Goal: Information Seeking & Learning: Find specific page/section

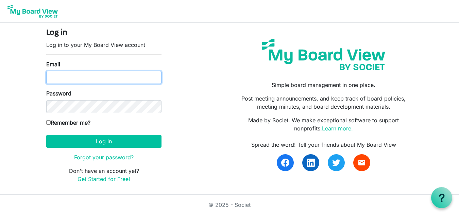
type input "dianeehg@gmail.com"
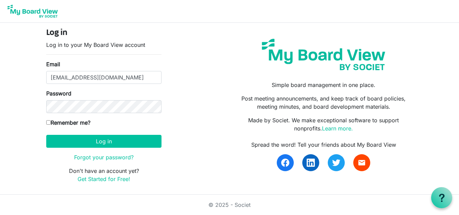
click at [48, 122] on input "Remember me?" at bounding box center [48, 122] width 4 height 4
checkbox input "true"
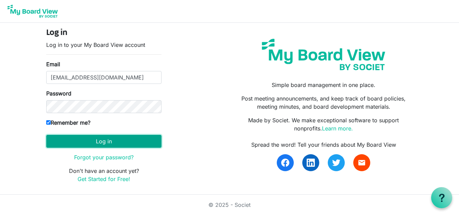
click at [111, 139] on button "Log in" at bounding box center [103, 141] width 115 height 13
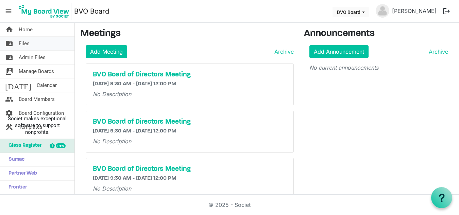
click at [25, 44] on span "Files" at bounding box center [24, 44] width 11 height 14
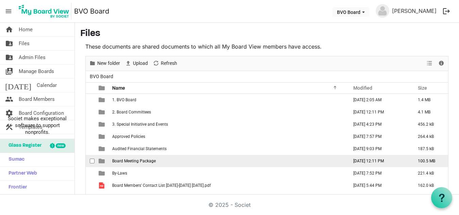
click at [133, 161] on span "Board Meeting Package" at bounding box center [133, 161] width 43 height 5
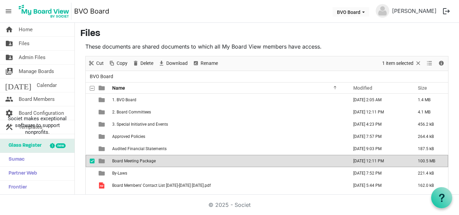
click at [133, 161] on span "Board Meeting Package" at bounding box center [133, 161] width 43 height 5
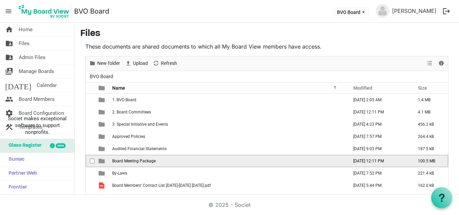
click at [133, 161] on span "Board Meeting Package" at bounding box center [133, 161] width 43 height 5
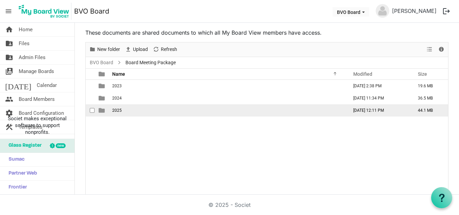
click at [117, 109] on span "2025" at bounding box center [117, 110] width 10 height 5
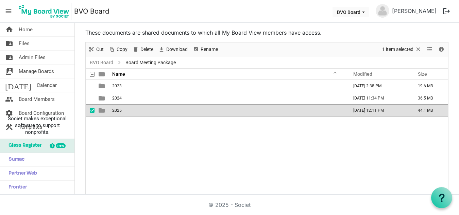
click at [117, 109] on span "2025" at bounding box center [117, 110] width 10 height 5
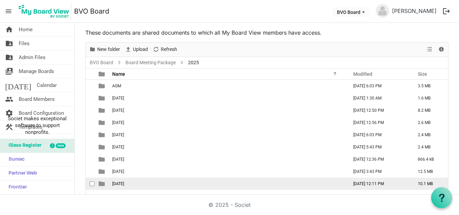
click at [124, 185] on span "September 25, 2025" at bounding box center [118, 183] width 12 height 5
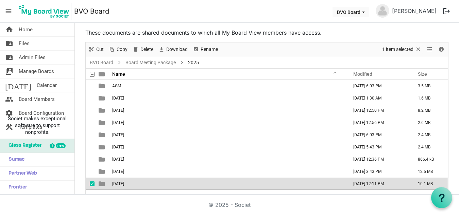
click at [161, 185] on td "September 25, 2025" at bounding box center [228, 184] width 236 height 12
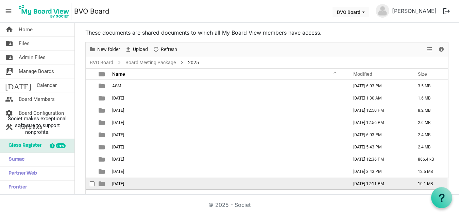
click at [161, 185] on td "September 25, 2025" at bounding box center [228, 184] width 236 height 12
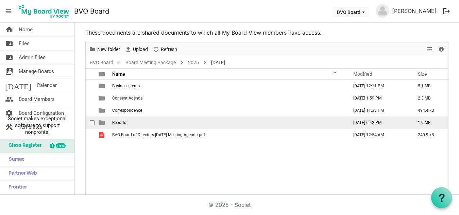
click at [126, 123] on span "Reports" at bounding box center [119, 122] width 14 height 5
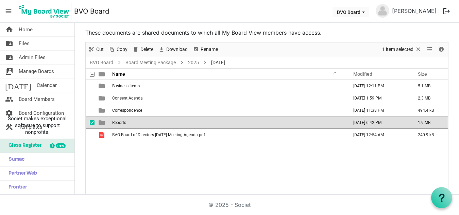
click at [126, 123] on span "Reports" at bounding box center [119, 122] width 14 height 5
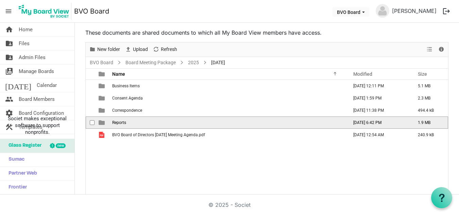
click at [126, 123] on span "Reports" at bounding box center [119, 122] width 14 height 5
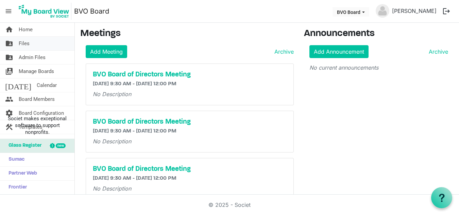
click at [28, 45] on span "Files" at bounding box center [24, 44] width 11 height 14
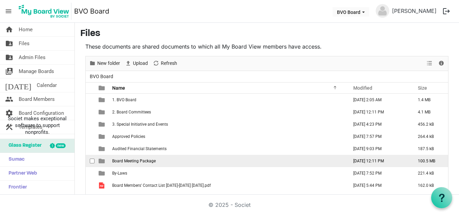
click at [143, 162] on span "Board Meeting Package" at bounding box center [133, 161] width 43 height 5
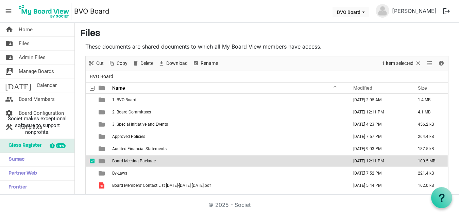
click at [143, 162] on span "Board Meeting Package" at bounding box center [133, 161] width 43 height 5
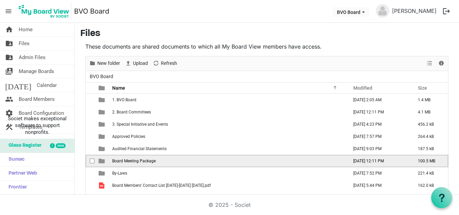
click at [143, 162] on span "Board Meeting Package" at bounding box center [133, 161] width 43 height 5
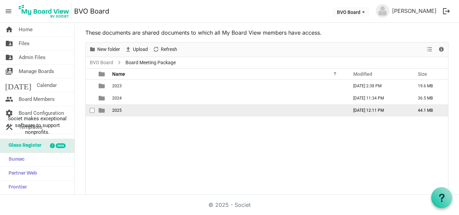
click at [122, 109] on td "2025" at bounding box center [228, 110] width 236 height 12
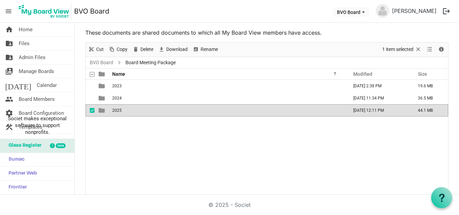
click at [122, 109] on td "2025" at bounding box center [228, 110] width 236 height 12
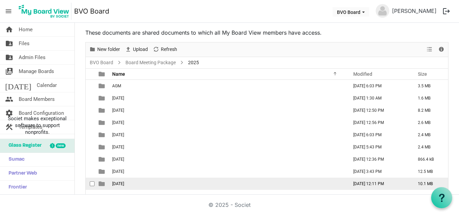
click at [124, 184] on span "September 25, 2025" at bounding box center [118, 183] width 12 height 5
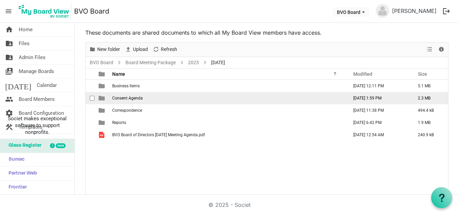
click at [136, 100] on span "Consent Agenda" at bounding box center [127, 98] width 31 height 5
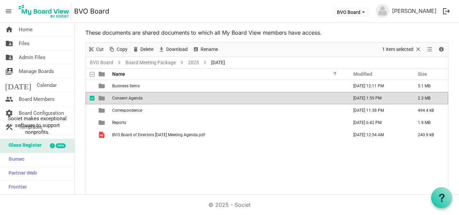
click at [136, 100] on span "Consent Agenda" at bounding box center [127, 98] width 31 height 5
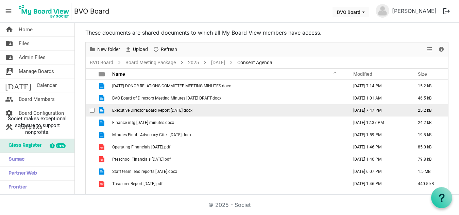
click at [144, 112] on span "Executive Director Board Report September 2025.docx" at bounding box center [152, 110] width 80 height 5
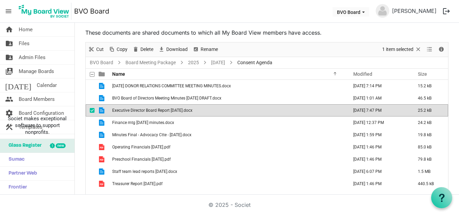
click at [144, 112] on span "Executive Director Board Report September 2025.docx" at bounding box center [152, 110] width 80 height 5
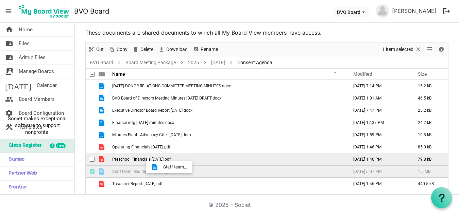
drag, startPoint x: 167, startPoint y: 171, endPoint x: 157, endPoint y: 162, distance: 13.5
click at [159, 164] on tbody "2025 SEPT 12 DONOR RELATIONS COMMITTEE MEETING MINUTES.docx September 12, 2025 …" at bounding box center [267, 135] width 362 height 110
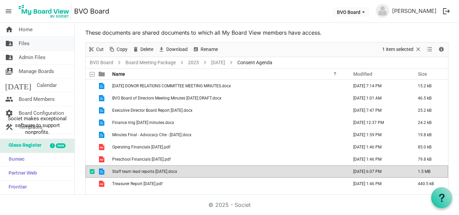
click at [25, 43] on span "Files" at bounding box center [24, 44] width 11 height 14
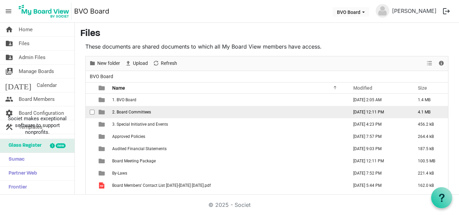
click at [155, 112] on td "2. Board Committees" at bounding box center [228, 112] width 236 height 12
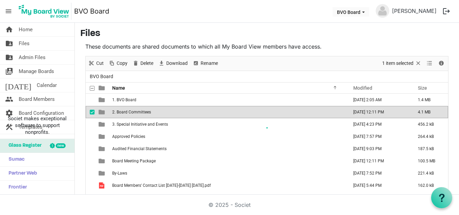
scroll to position [14, 0]
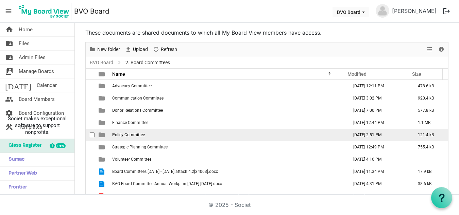
click at [141, 136] on span "Policy Committee" at bounding box center [128, 135] width 33 height 5
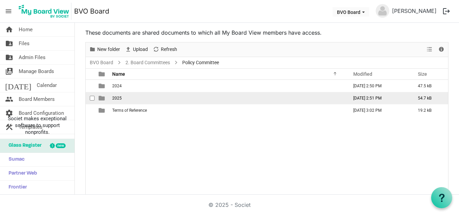
click at [120, 97] on span "2025" at bounding box center [117, 98] width 10 height 5
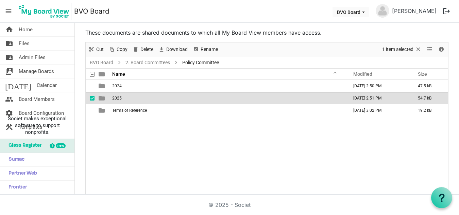
click at [120, 97] on span "2025" at bounding box center [117, 98] width 10 height 5
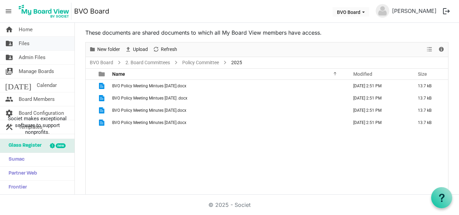
click at [29, 44] on span "Files" at bounding box center [24, 44] width 11 height 14
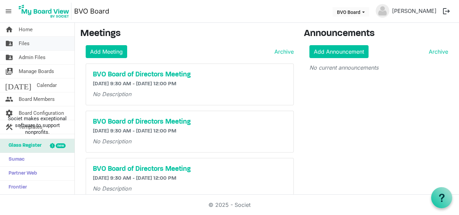
click at [26, 43] on span "Files" at bounding box center [24, 44] width 11 height 14
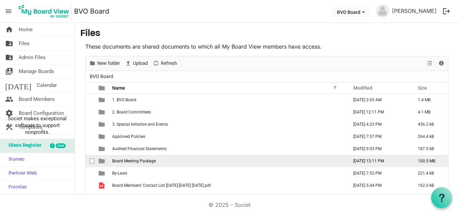
click at [146, 161] on span "Board Meeting Package" at bounding box center [133, 161] width 43 height 5
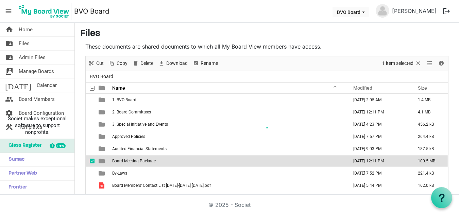
scroll to position [14, 0]
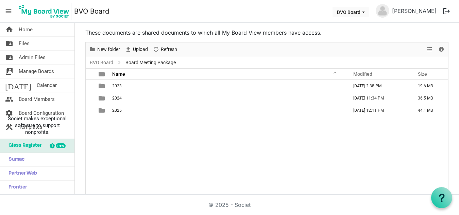
click at [146, 161] on div "2023 December 21, 2023 2:38 PM 19.6 MB 2024 December 18, 2024 11:34 PM 36.5 MB …" at bounding box center [267, 137] width 362 height 115
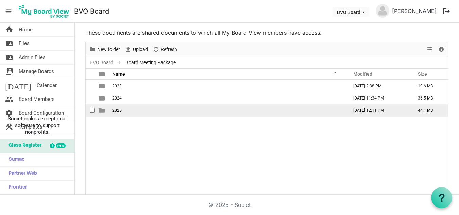
click at [116, 112] on span "2025" at bounding box center [117, 110] width 10 height 5
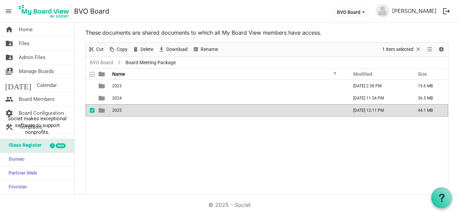
click at [116, 112] on span "2025" at bounding box center [117, 110] width 10 height 5
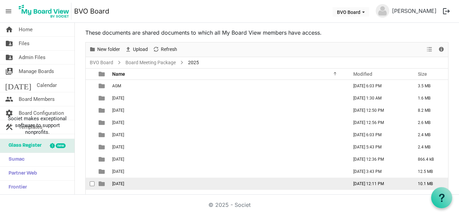
click at [124, 182] on span "September 25, 2025" at bounding box center [118, 183] width 12 height 5
click at [124, 182] on span "[DATE]" at bounding box center [118, 183] width 12 height 5
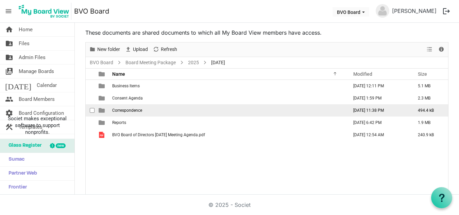
click at [140, 111] on span "Correspondence" at bounding box center [127, 110] width 30 height 5
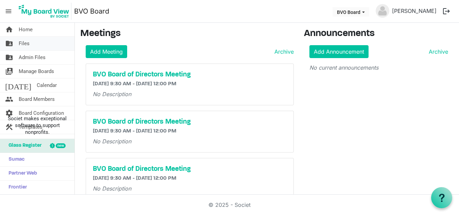
click at [27, 43] on span "Files" at bounding box center [24, 44] width 11 height 14
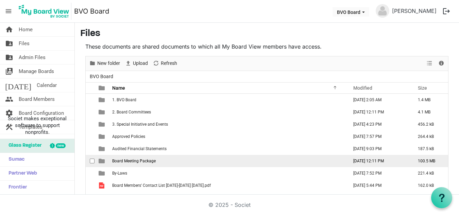
click at [143, 160] on span "Board Meeting Package" at bounding box center [133, 161] width 43 height 5
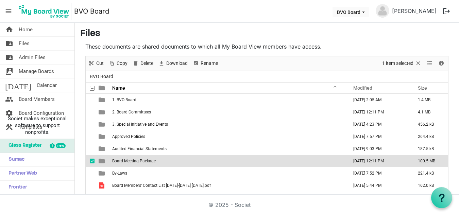
click at [143, 160] on span "Board Meeting Package" at bounding box center [133, 161] width 43 height 5
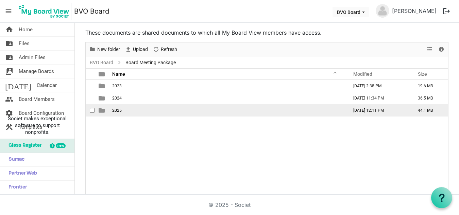
click at [119, 109] on span "2025" at bounding box center [117, 110] width 10 height 5
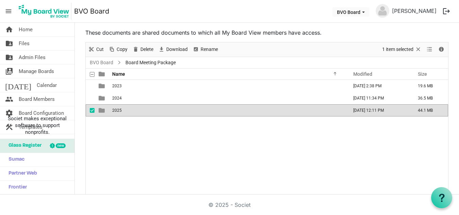
click at [119, 109] on span "2025" at bounding box center [117, 110] width 10 height 5
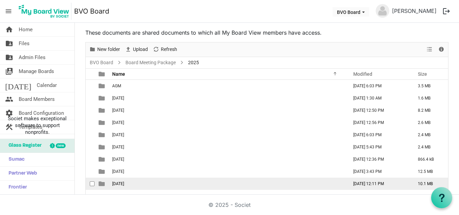
click at [124, 184] on span "[DATE]" at bounding box center [118, 183] width 12 height 5
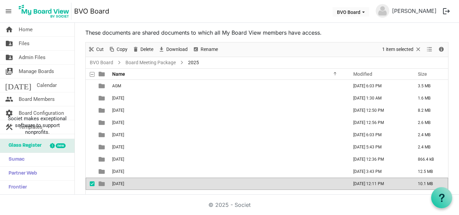
click at [124, 184] on span "[DATE]" at bounding box center [118, 183] width 12 height 5
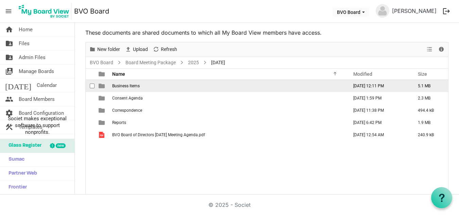
click at [136, 87] on span "Business Items" at bounding box center [126, 86] width 28 height 5
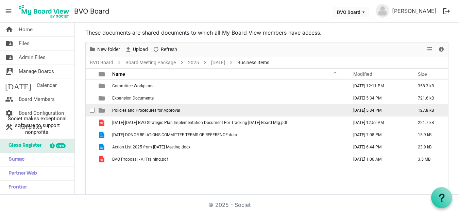
click at [149, 111] on span "Policies and Procedures for Approval" at bounding box center [146, 110] width 68 height 5
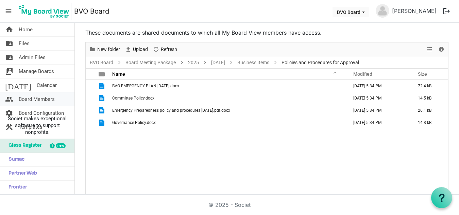
click at [62, 94] on link "people Board Members" at bounding box center [37, 99] width 74 height 14
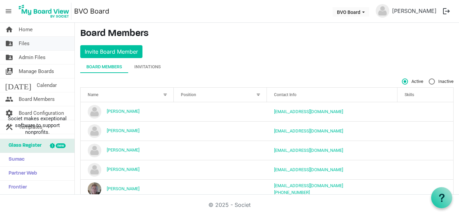
click at [27, 43] on span "Files" at bounding box center [24, 44] width 11 height 14
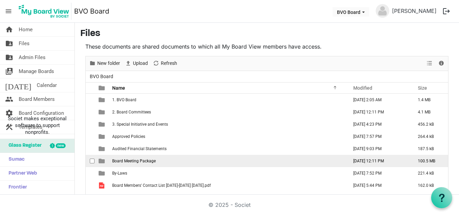
click at [140, 161] on span "Board Meeting Package" at bounding box center [133, 161] width 43 height 5
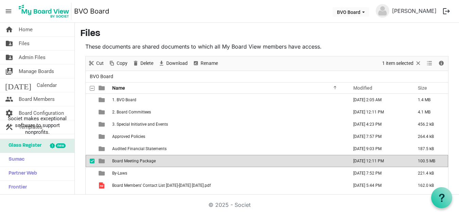
click at [140, 161] on span "Board Meeting Package" at bounding box center [133, 161] width 43 height 5
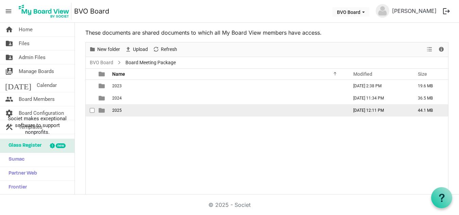
click at [119, 109] on span "2025" at bounding box center [117, 110] width 10 height 5
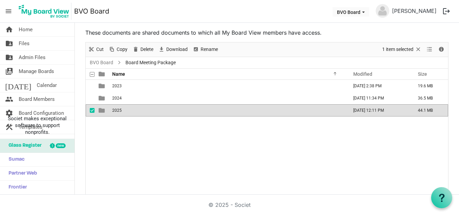
click at [119, 109] on span "2025" at bounding box center [117, 110] width 10 height 5
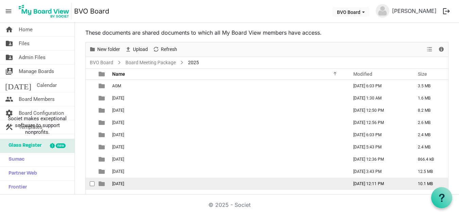
click at [124, 185] on span "[DATE]" at bounding box center [118, 183] width 12 height 5
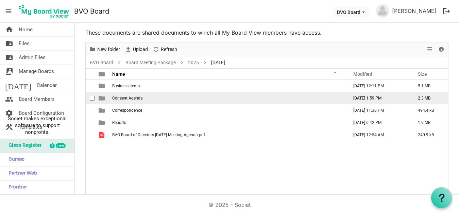
click at [146, 101] on td "Consent Agenda" at bounding box center [228, 98] width 236 height 12
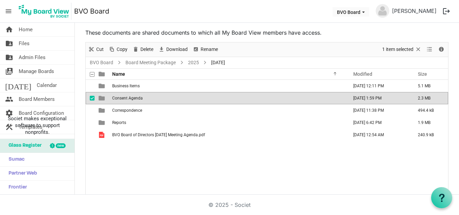
click at [146, 101] on td "Consent Agenda" at bounding box center [228, 98] width 236 height 12
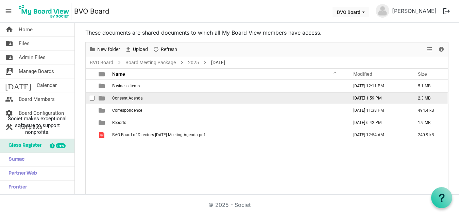
click at [146, 101] on td "Consent Agenda" at bounding box center [228, 98] width 236 height 12
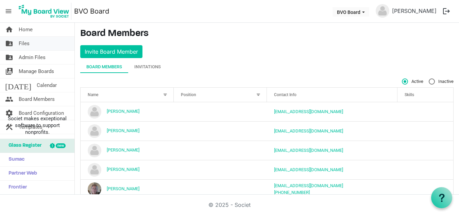
click at [23, 42] on span "Files" at bounding box center [24, 44] width 11 height 14
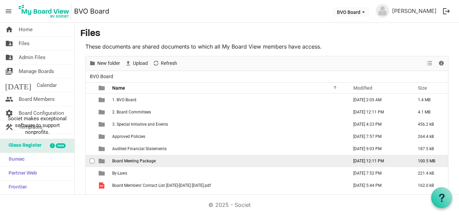
click at [145, 160] on span "Board Meeting Package" at bounding box center [133, 161] width 43 height 5
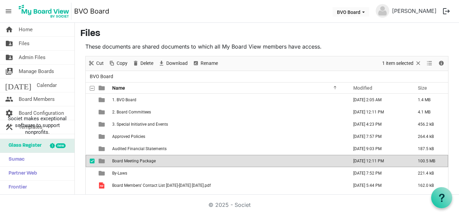
click at [145, 160] on span "Board Meeting Package" at bounding box center [133, 161] width 43 height 5
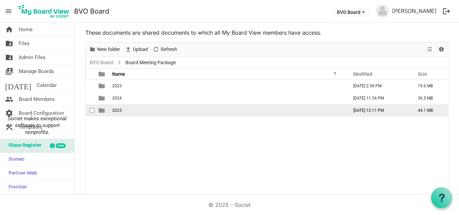
click at [119, 110] on span "2025" at bounding box center [117, 110] width 10 height 5
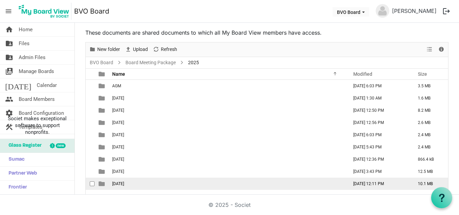
click at [124, 185] on span "[DATE]" at bounding box center [118, 183] width 12 height 5
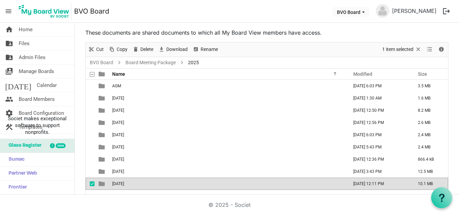
click at [124, 185] on span "[DATE]" at bounding box center [118, 183] width 12 height 5
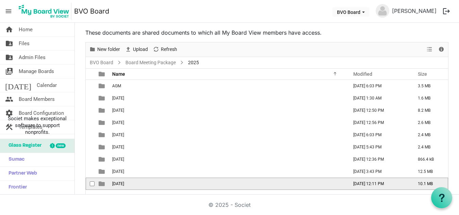
click at [124, 185] on span "[DATE]" at bounding box center [118, 183] width 12 height 5
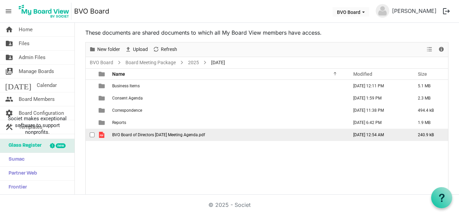
click at [150, 136] on span "BVO Board of Directors [DATE] Meeting Agenda.pdf" at bounding box center [158, 135] width 93 height 5
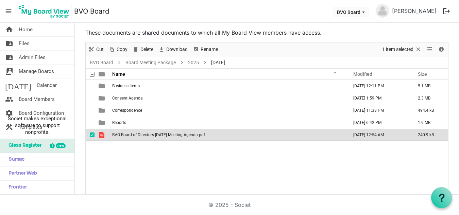
click at [150, 136] on span "BVO Board of Directors [DATE] Meeting Agenda.pdf" at bounding box center [158, 135] width 93 height 5
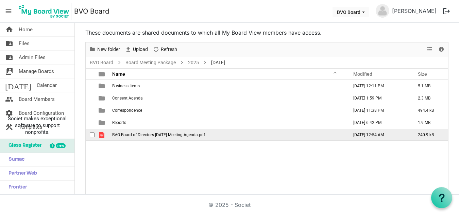
click at [150, 136] on span "BVO Board of Directors [DATE] Meeting Agenda.pdf" at bounding box center [158, 135] width 93 height 5
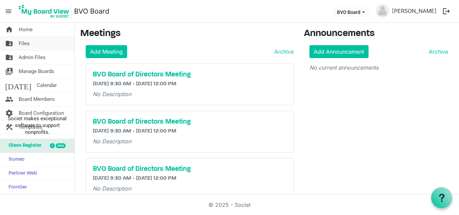
click at [28, 43] on span "Files" at bounding box center [24, 44] width 11 height 14
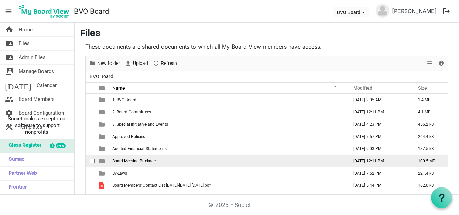
click at [145, 161] on span "Board Meeting Package" at bounding box center [133, 161] width 43 height 5
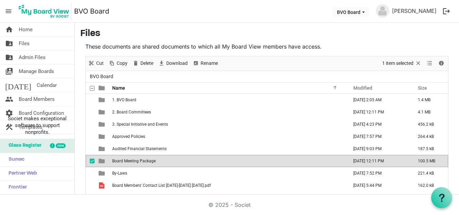
click at [145, 161] on span "Board Meeting Package" at bounding box center [133, 161] width 43 height 5
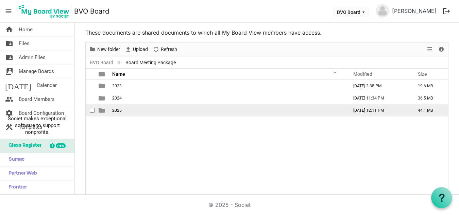
click at [124, 109] on td "2025" at bounding box center [228, 110] width 236 height 12
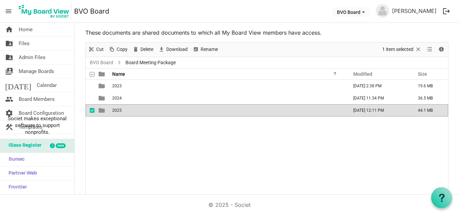
click at [124, 109] on td "2025" at bounding box center [228, 110] width 236 height 12
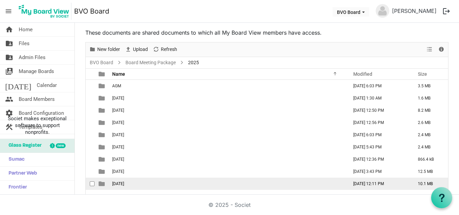
click at [124, 184] on span "[DATE]" at bounding box center [118, 183] width 12 height 5
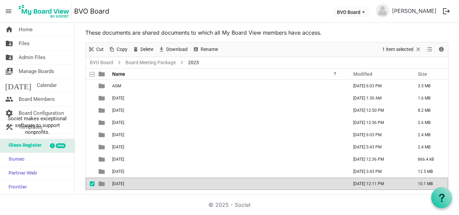
click at [160, 184] on td "[DATE]" at bounding box center [228, 184] width 236 height 12
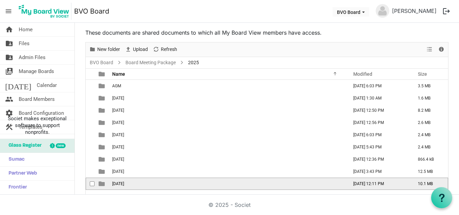
click at [160, 184] on td "[DATE]" at bounding box center [228, 184] width 236 height 12
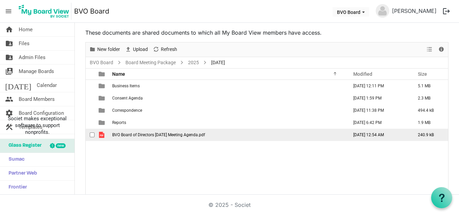
click at [150, 133] on span "BVO Board of Directors [DATE] Meeting Agenda.pdf" at bounding box center [158, 135] width 93 height 5
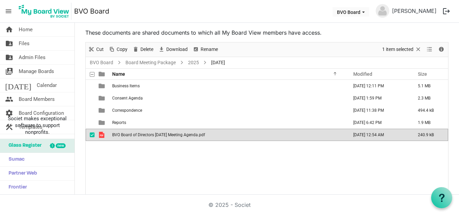
click at [150, 133] on span "BVO Board of Directors [DATE] Meeting Agenda.pdf" at bounding box center [158, 135] width 93 height 5
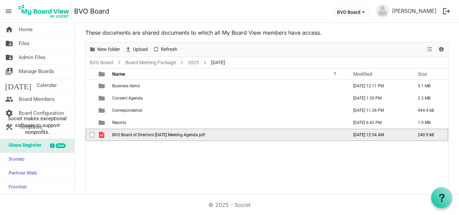
click at [150, 133] on span "BVO Board of Directors [DATE] Meeting Agenda.pdf" at bounding box center [158, 135] width 93 height 5
